Goal: Navigation & Orientation: Find specific page/section

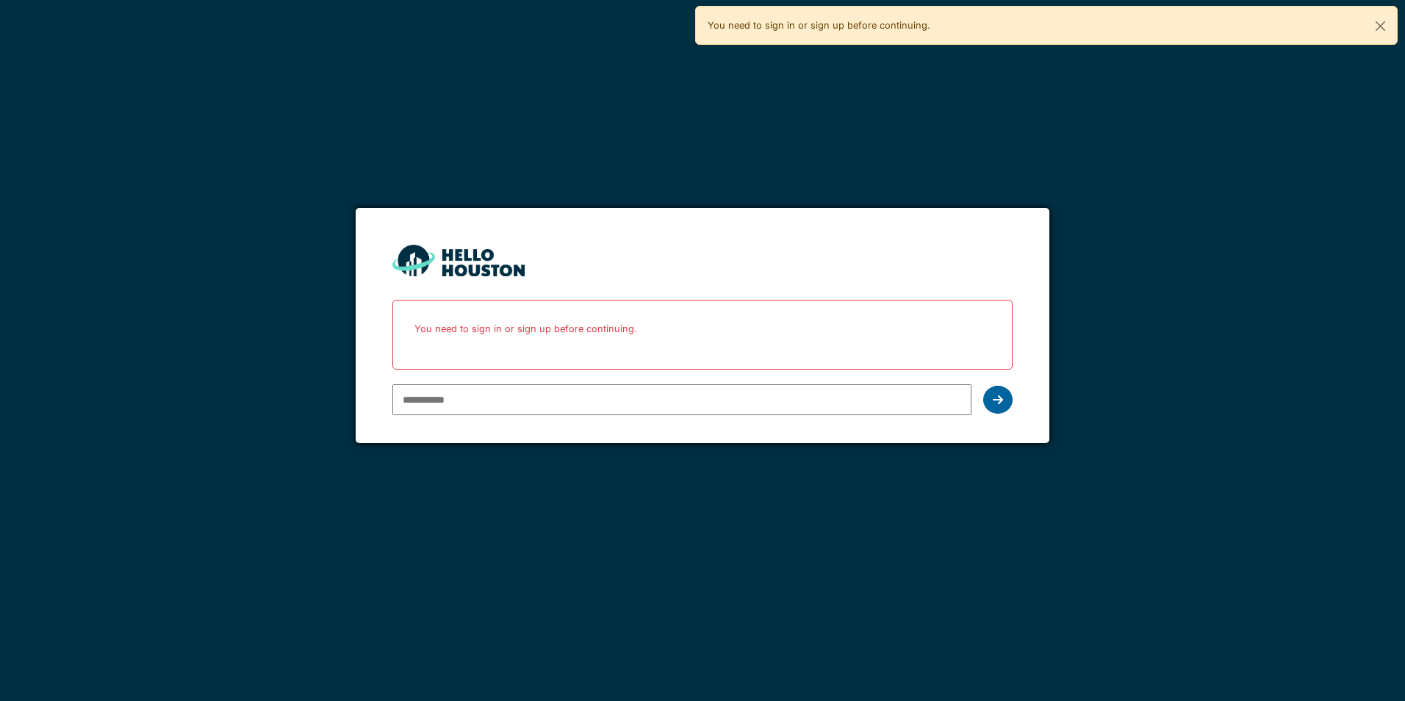
type input "**********"
click at [1008, 401] on div at bounding box center [997, 400] width 29 height 28
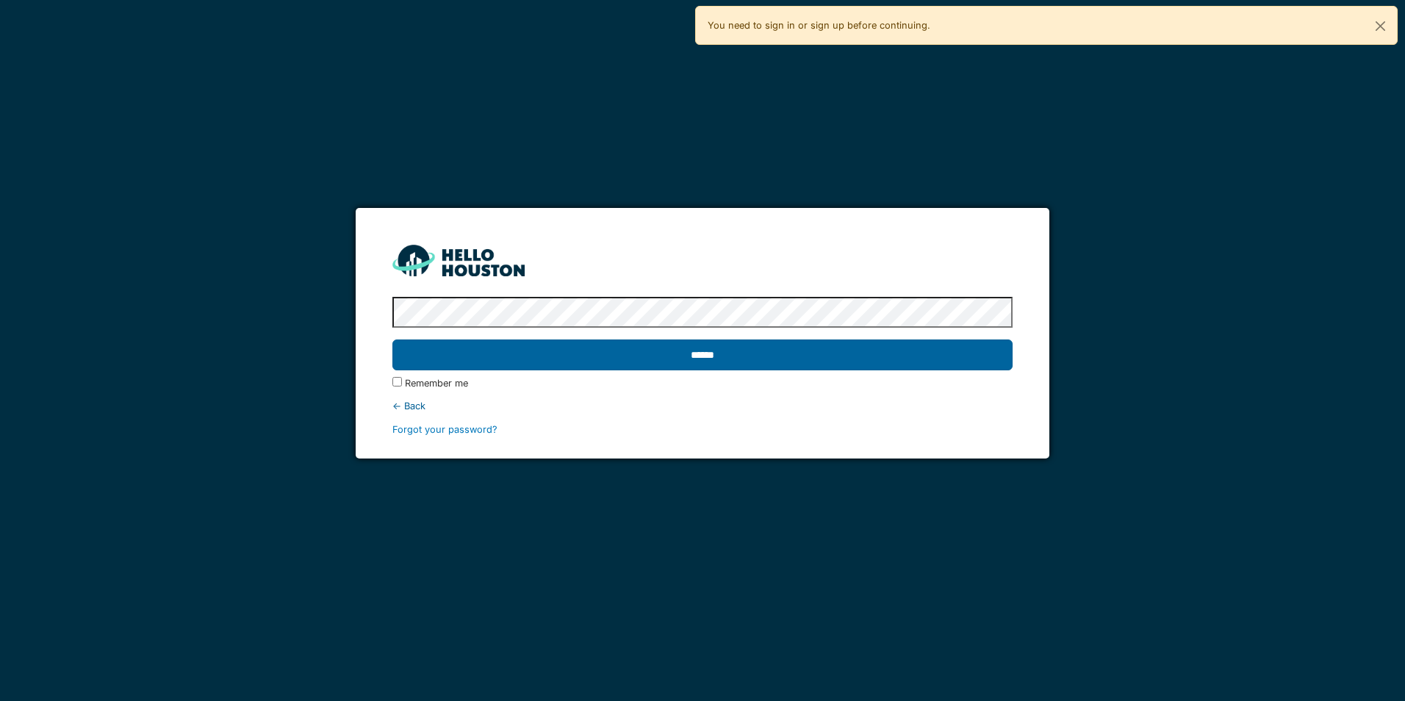
click at [733, 353] on input "******" at bounding box center [702, 355] width 620 height 31
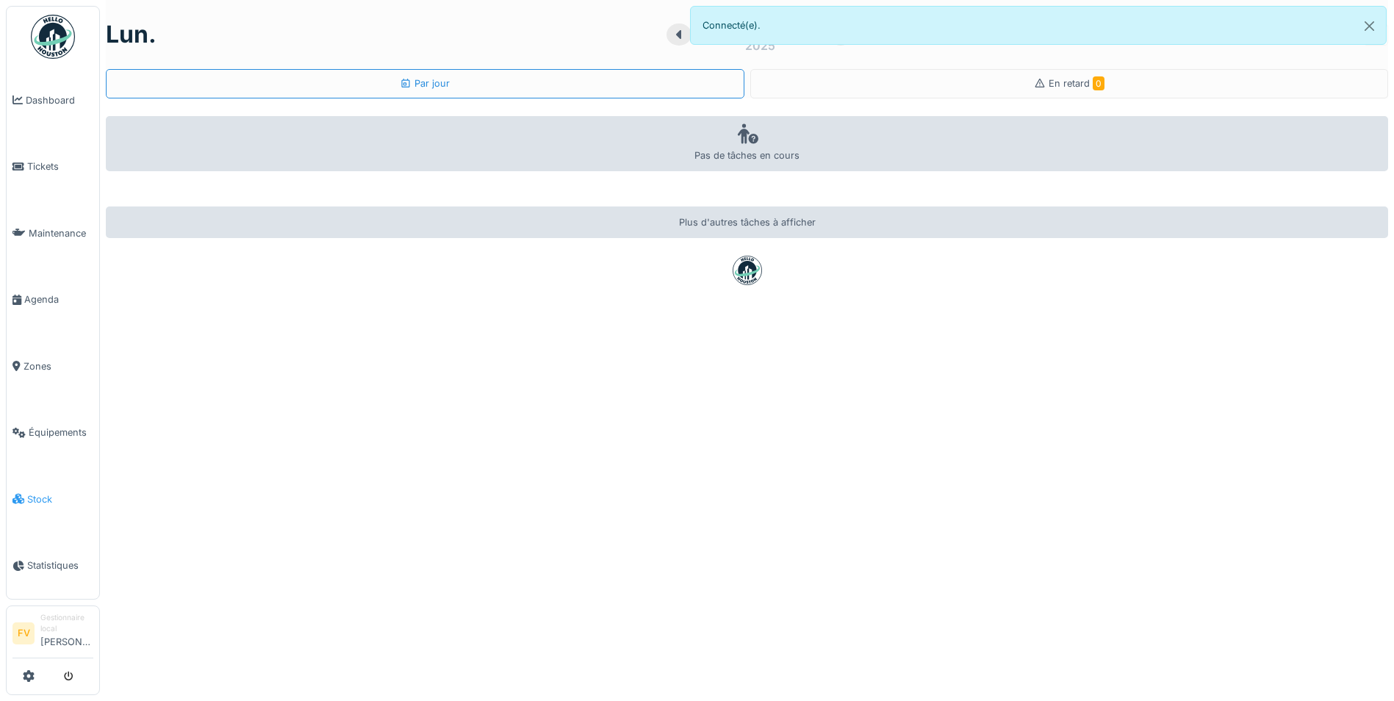
click at [57, 492] on span "Stock" at bounding box center [60, 499] width 66 height 14
